Goal: Task Accomplishment & Management: Manage account settings

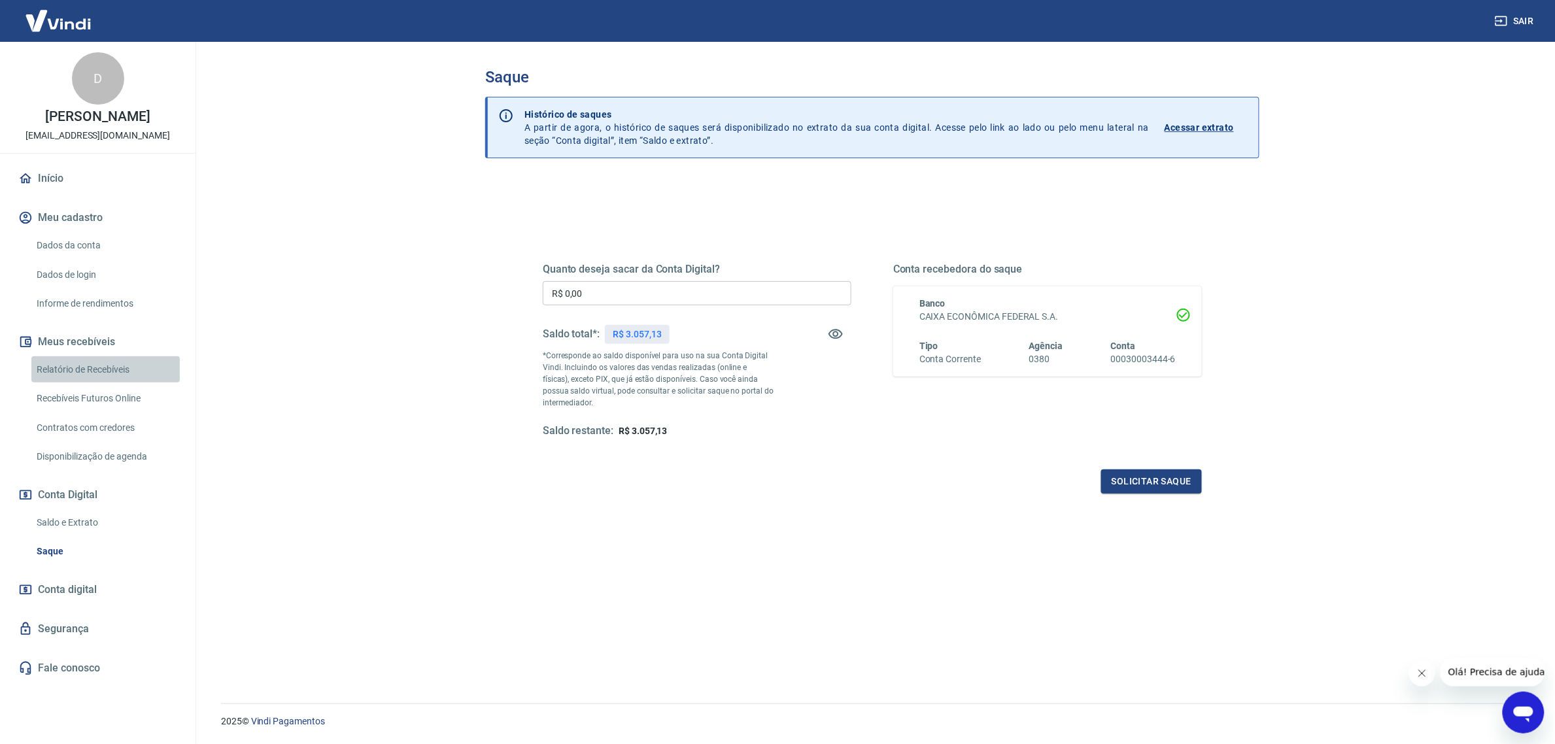
click at [139, 369] on link "Relatório de Recebíveis" at bounding box center [105, 369] width 148 height 27
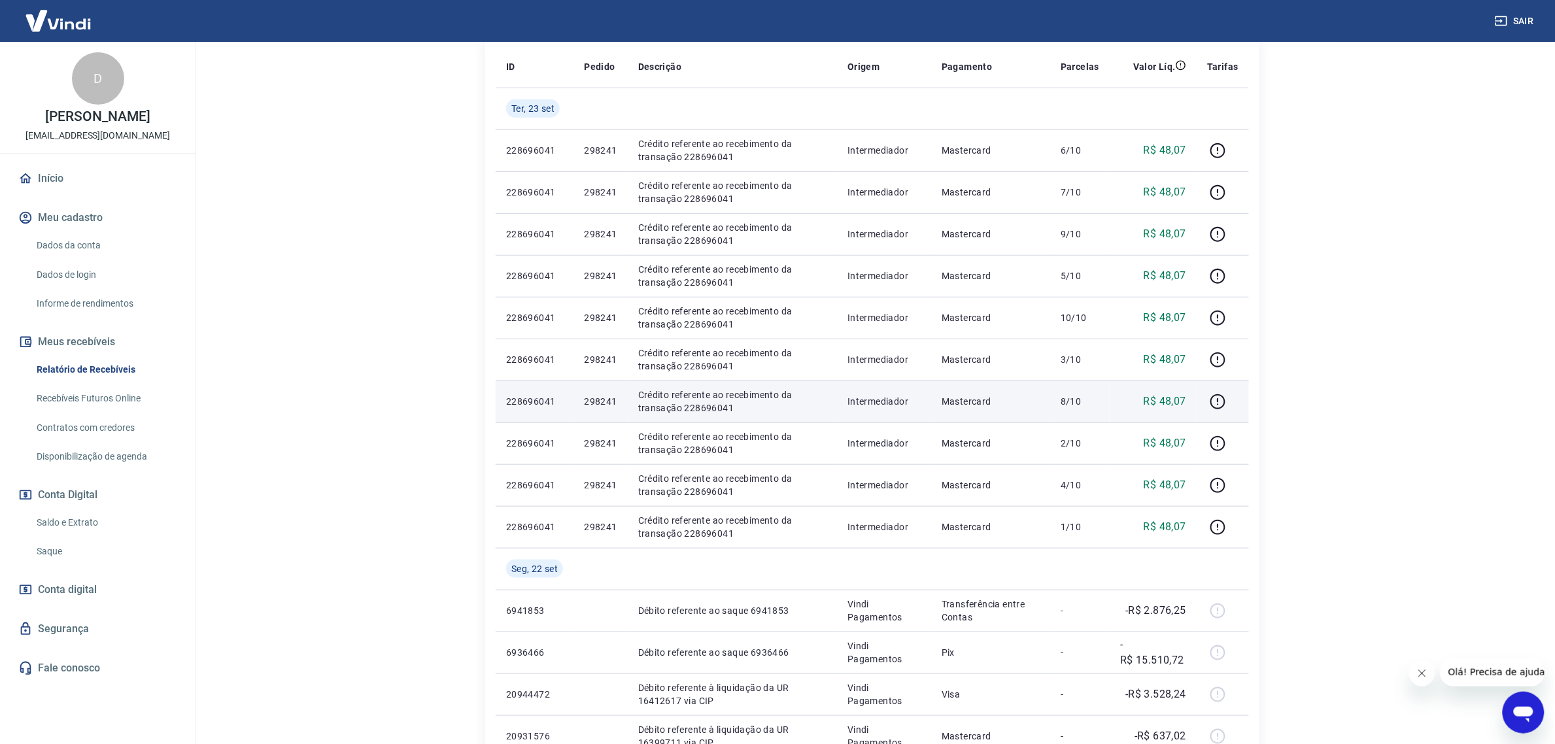
scroll to position [245, 0]
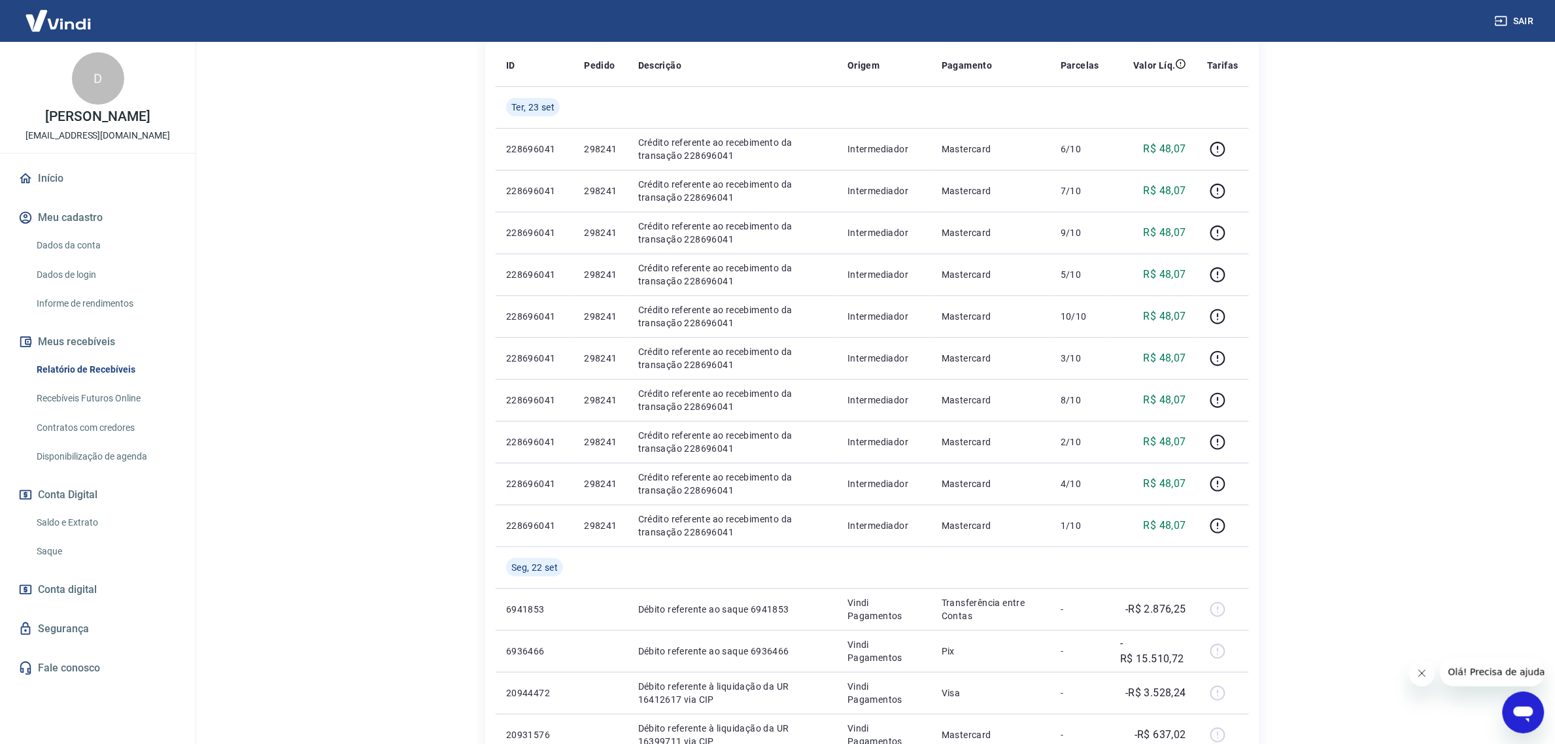
click at [132, 184] on link "Início" at bounding box center [98, 178] width 164 height 29
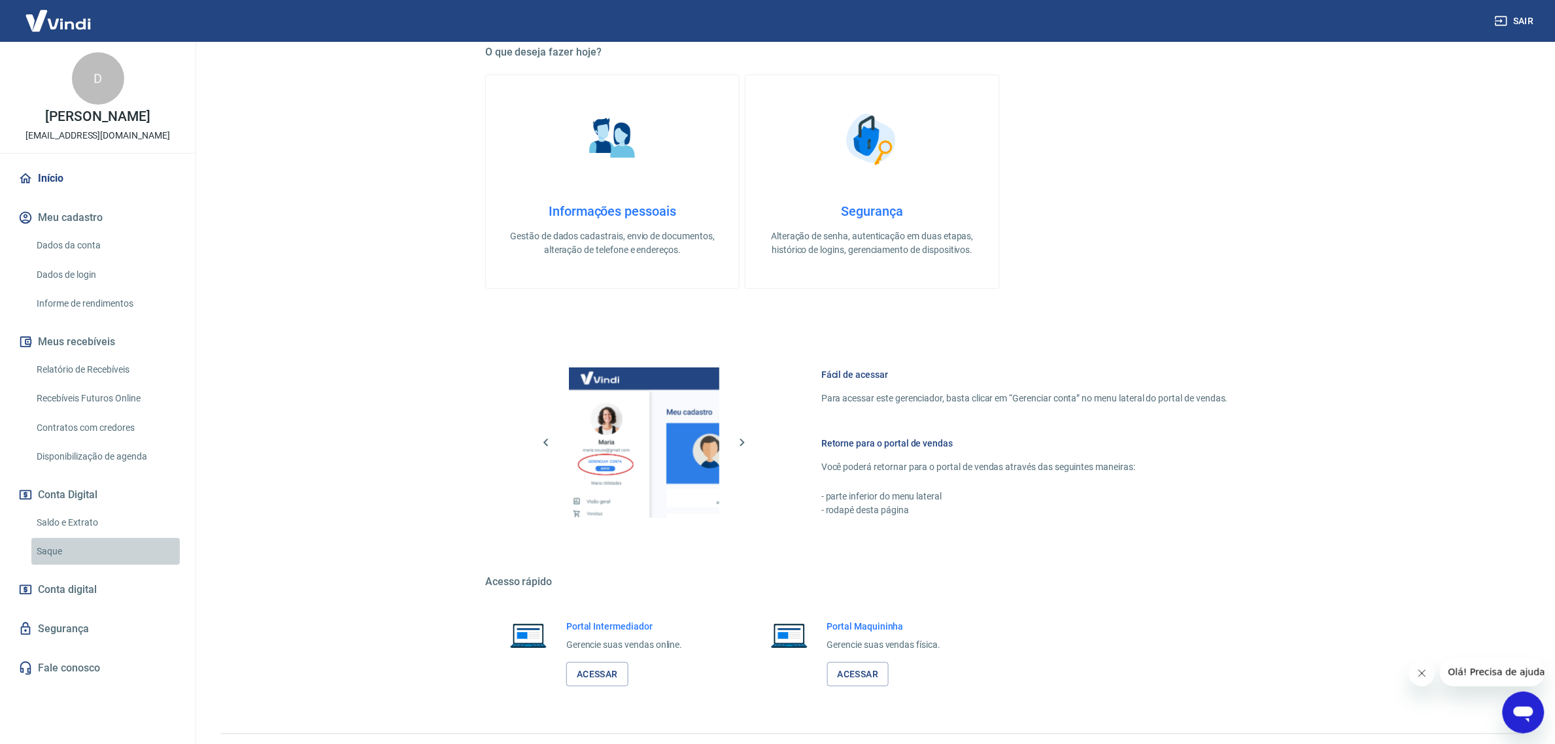
click at [82, 557] on link "Saque" at bounding box center [105, 551] width 148 height 27
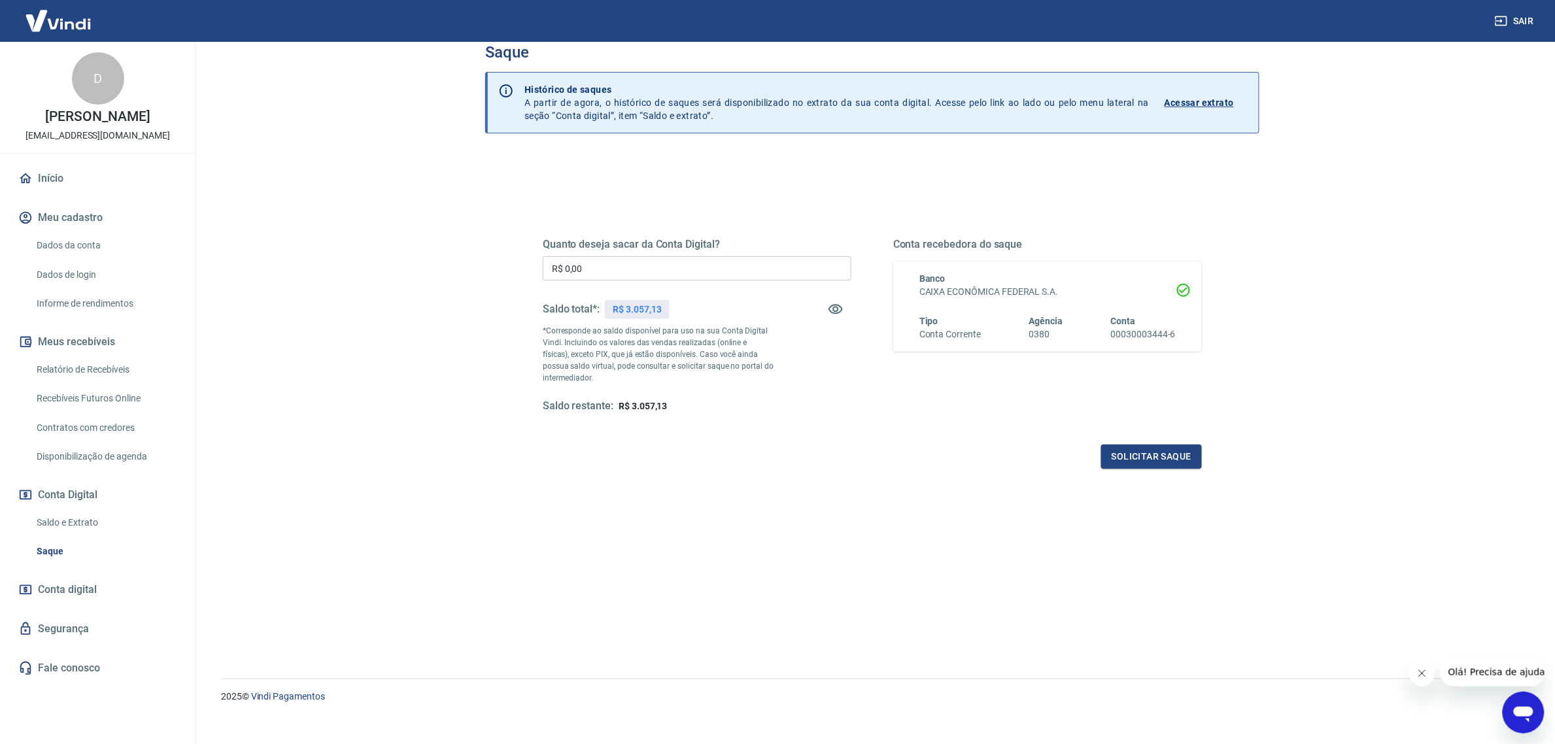
scroll to position [39, 0]
